Goal: Go to known website: Go to known website

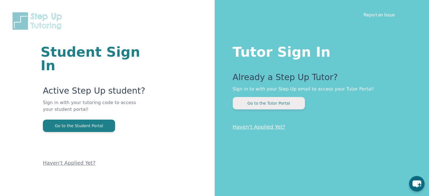
click at [249, 104] on button "Go to the Tutor Portal" at bounding box center [269, 103] width 72 height 12
